Goal: Information Seeking & Learning: Learn about a topic

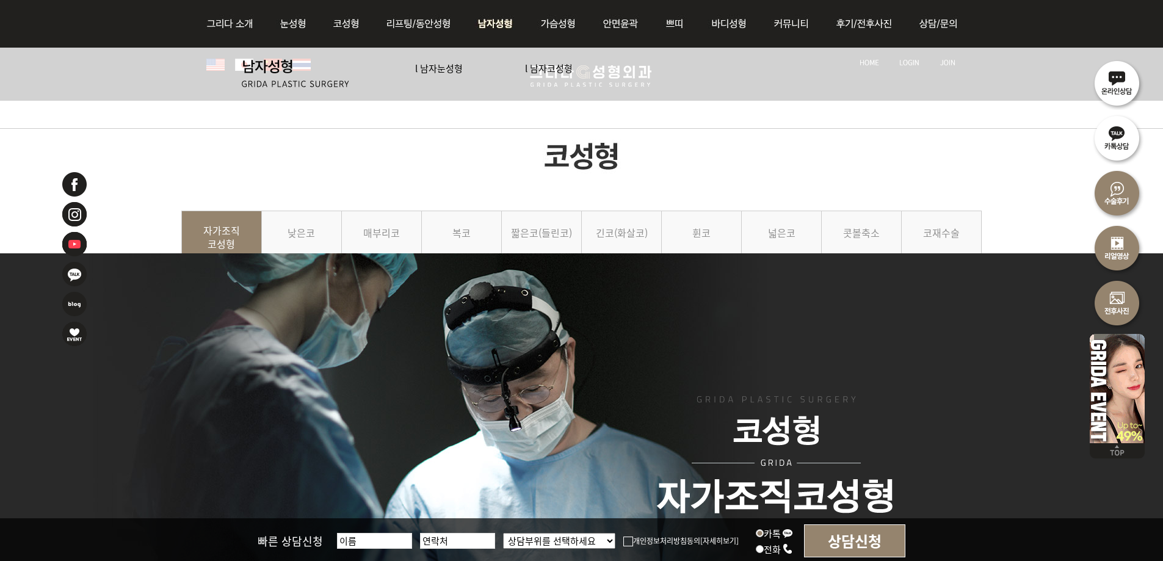
scroll to position [5493, 0]
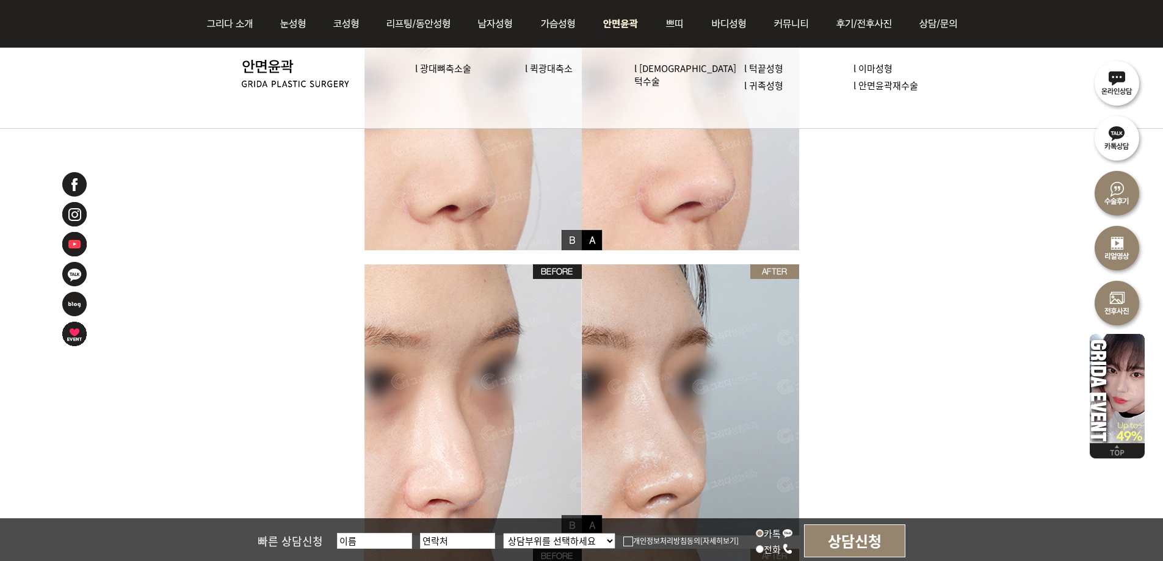
click at [627, 22] on img at bounding box center [621, 24] width 63 height 48
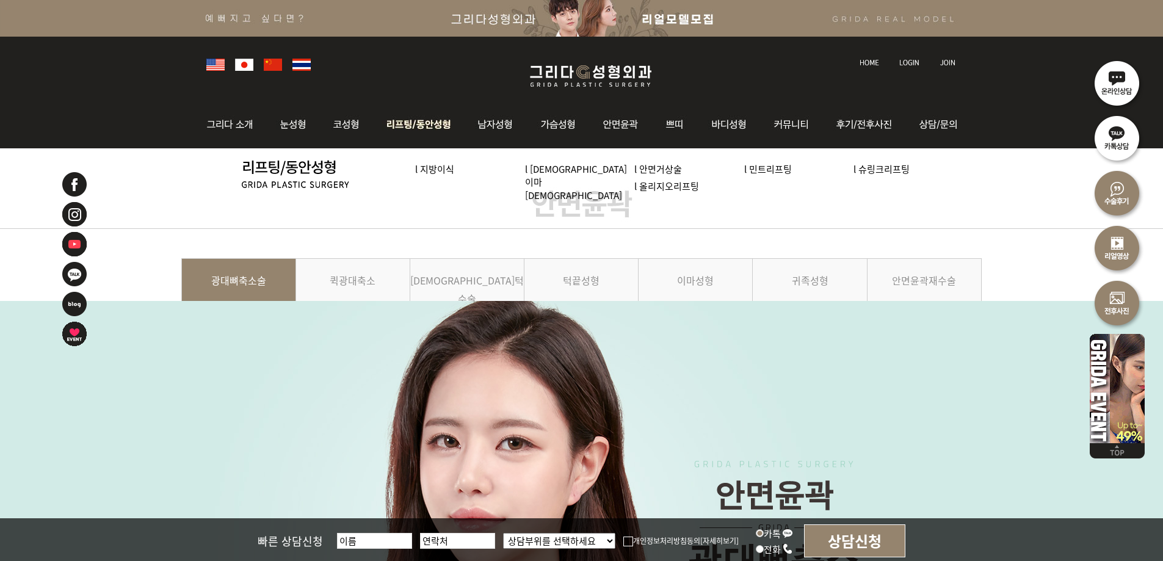
click at [412, 119] on img at bounding box center [418, 125] width 93 height 48
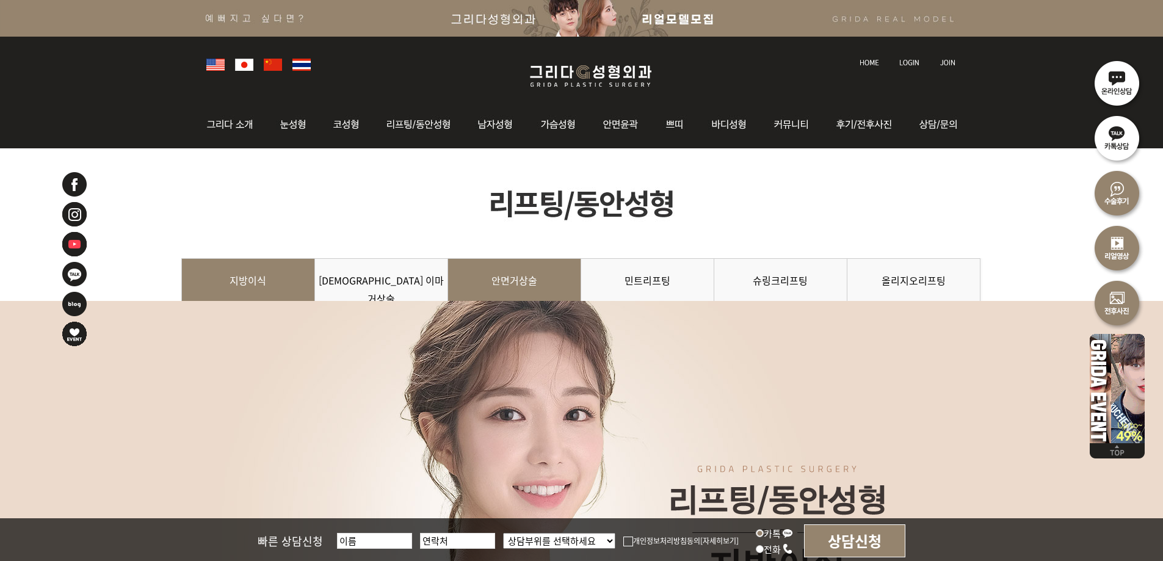
click at [518, 277] on link "안면거상술" at bounding box center [514, 286] width 133 height 56
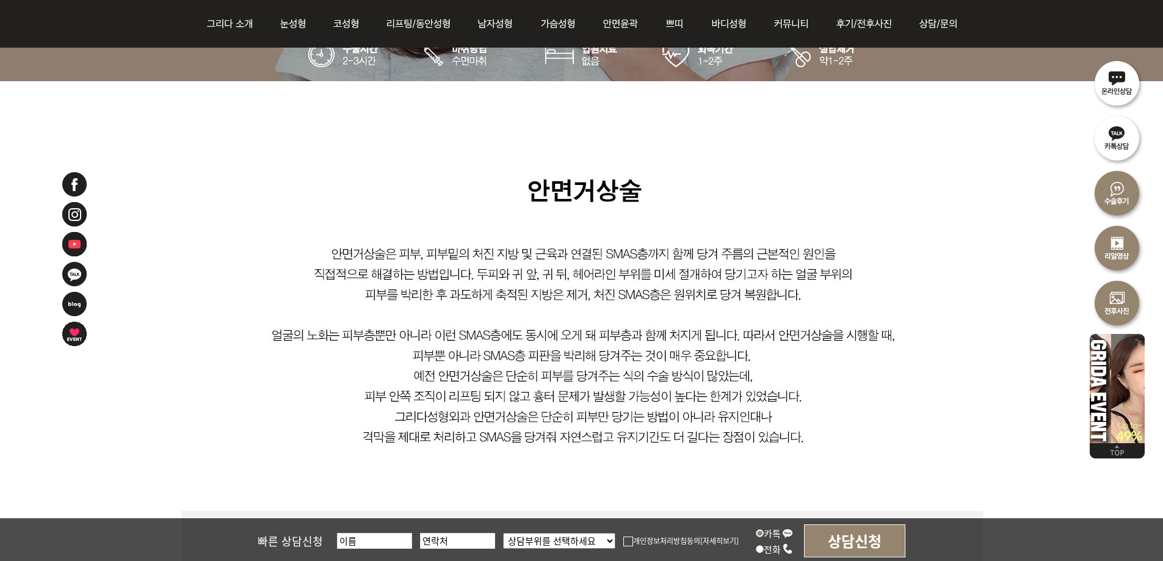
scroll to position [610, 0]
